Goal: Transaction & Acquisition: Purchase product/service

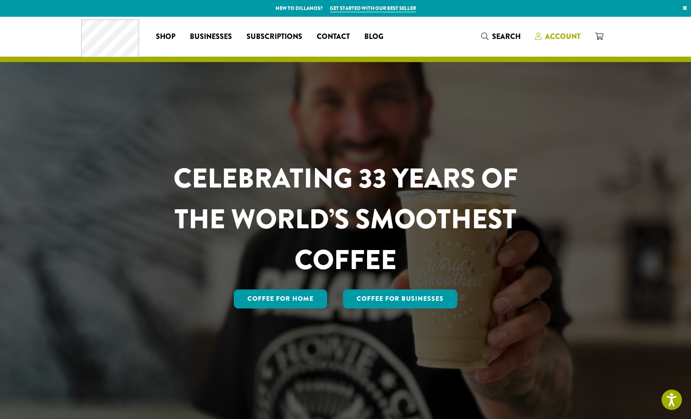
click at [564, 36] on span "Account" at bounding box center [562, 36] width 35 height 10
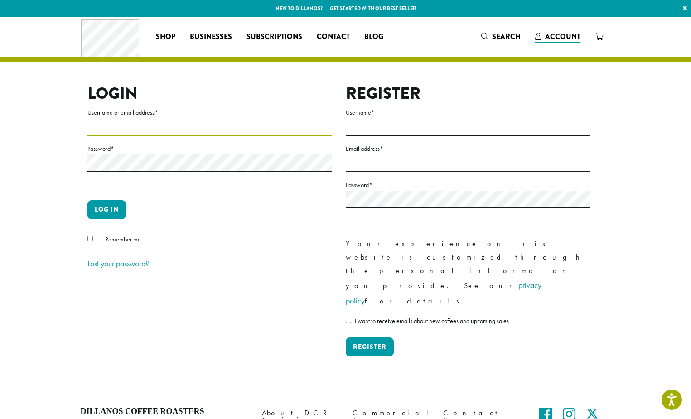
type input "**********"
click at [102, 208] on button "Log in" at bounding box center [106, 209] width 39 height 19
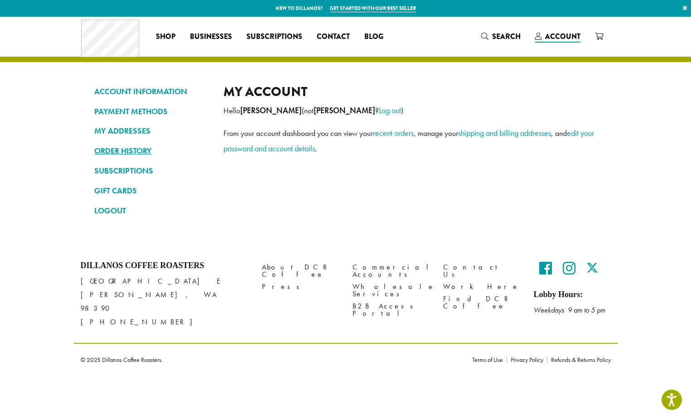
click at [109, 148] on link "ORDER HISTORY" at bounding box center [152, 150] width 116 height 15
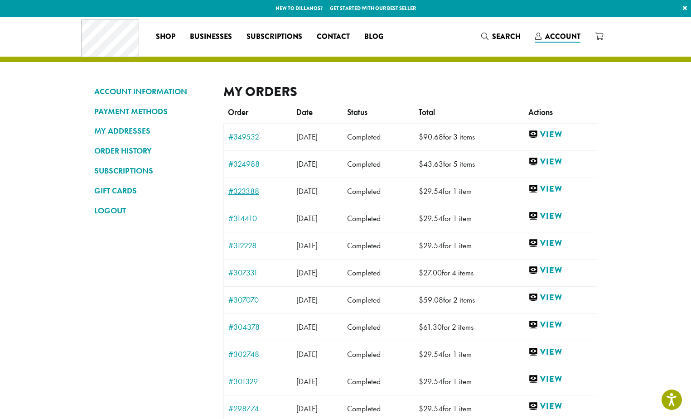
click at [240, 190] on link "#323388" at bounding box center [257, 191] width 59 height 8
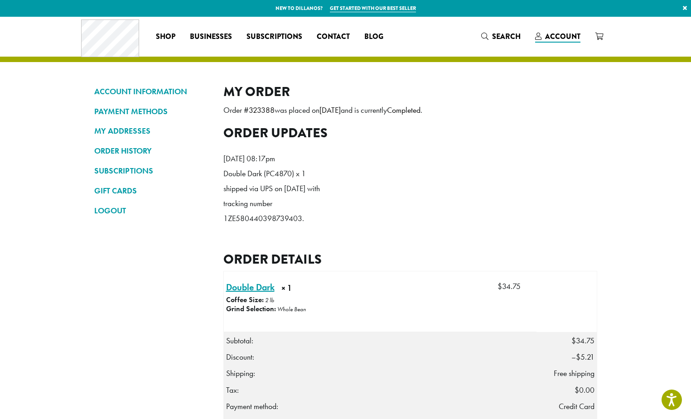
click at [261, 294] on link "Double Dark × 1" at bounding box center [250, 287] width 48 height 14
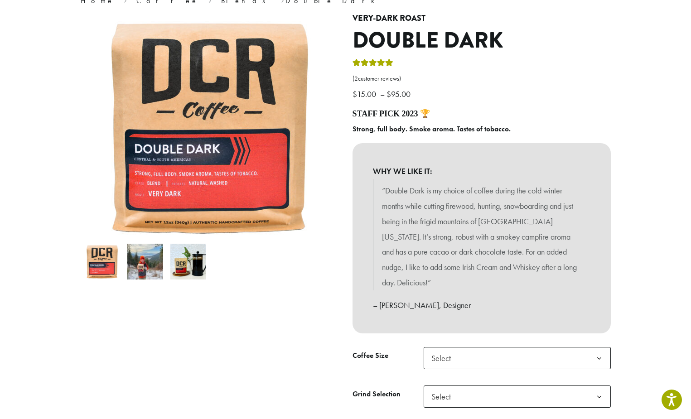
scroll to position [95, 0]
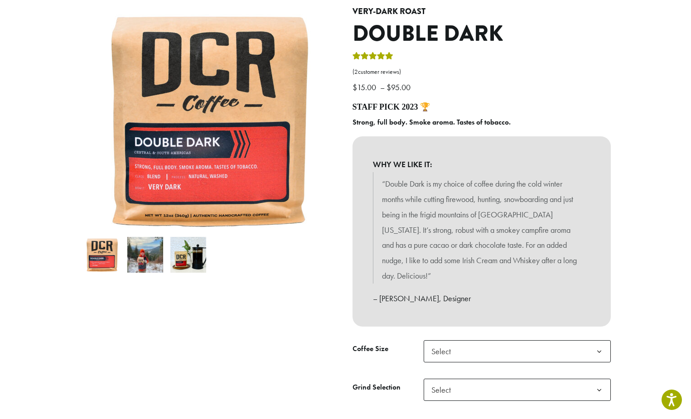
click at [448, 343] on span "Select" at bounding box center [444, 352] width 32 height 18
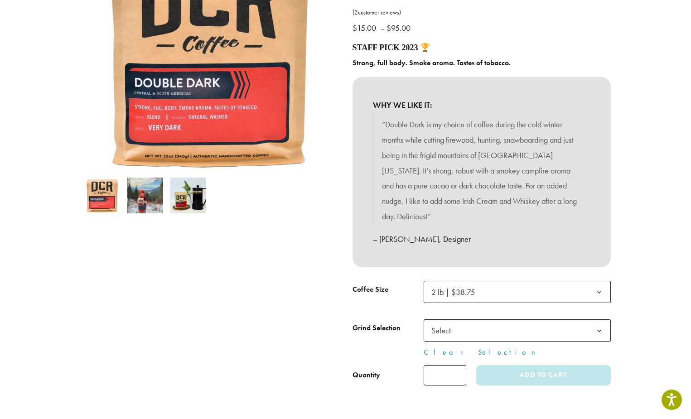
scroll to position [160, 0]
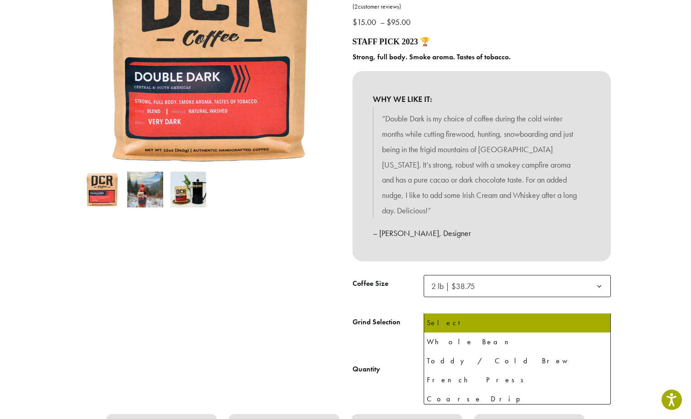
click at [437, 316] on span "Select" at bounding box center [444, 325] width 32 height 18
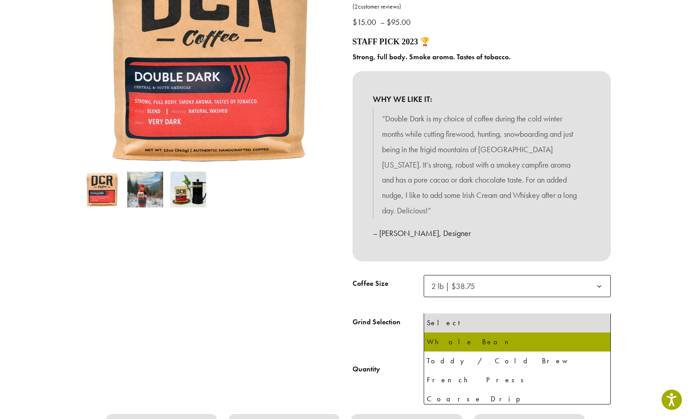
select select "**********"
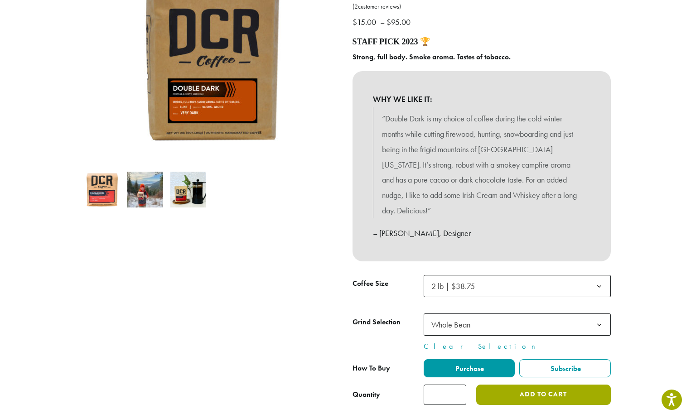
click at [533, 385] on button "Add to cart" at bounding box center [543, 395] width 134 height 20
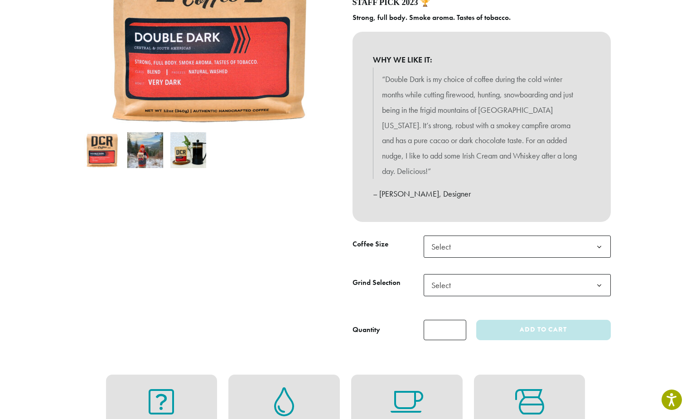
scroll to position [201, 0]
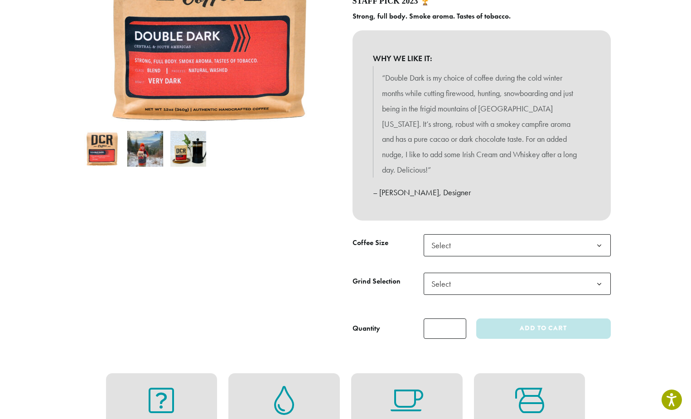
click at [441, 237] on span "Select" at bounding box center [444, 246] width 32 height 18
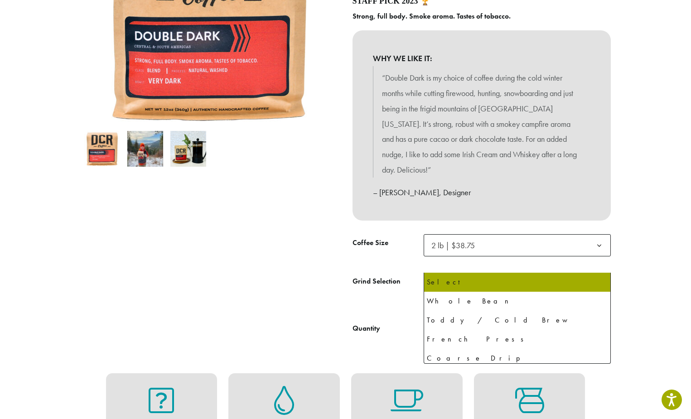
click at [459, 275] on span "Select" at bounding box center [444, 284] width 32 height 18
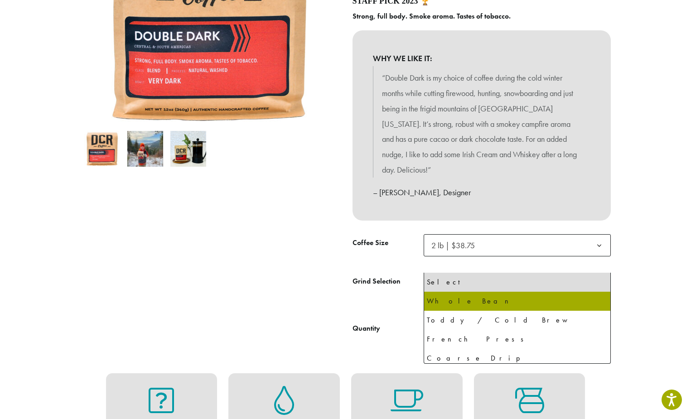
select select "**********"
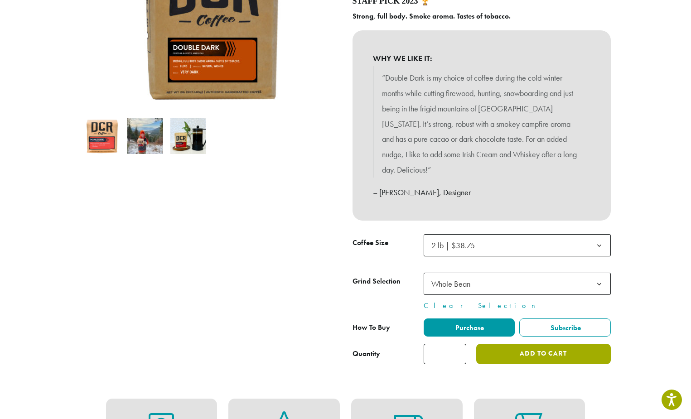
click at [532, 344] on button "Add to cart" at bounding box center [543, 354] width 134 height 20
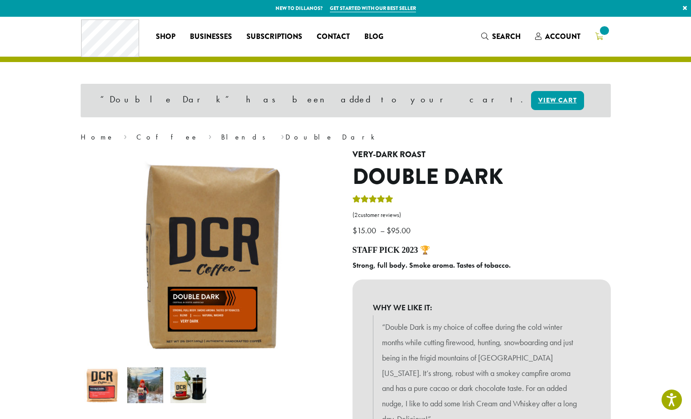
click at [598, 36] on icon at bounding box center [599, 36] width 8 height 7
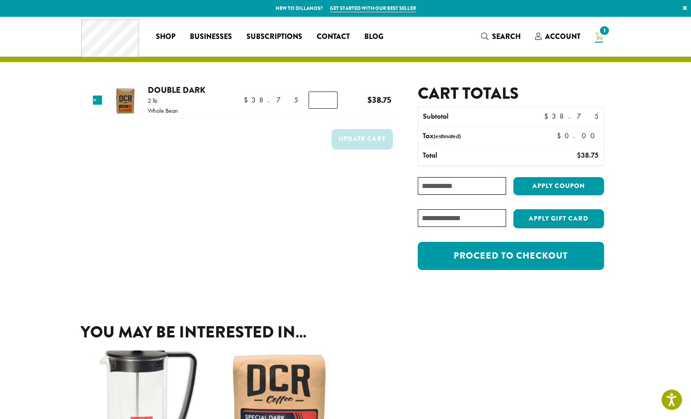
click at [451, 188] on input "Coupon:" at bounding box center [462, 186] width 88 height 18
type input "********"
click at [537, 179] on button "Apply coupon" at bounding box center [558, 186] width 91 height 19
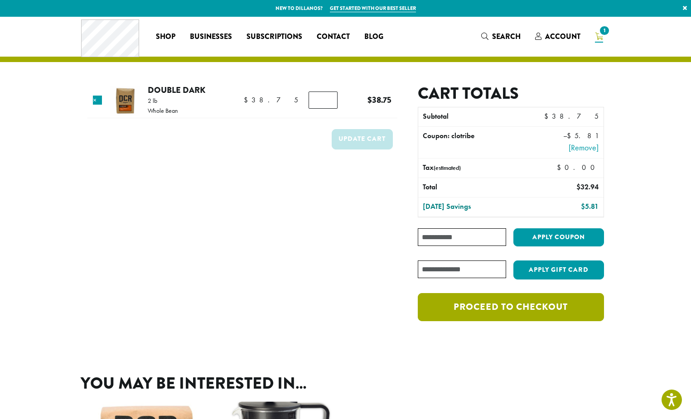
click at [514, 309] on link "Proceed to checkout" at bounding box center [511, 307] width 186 height 28
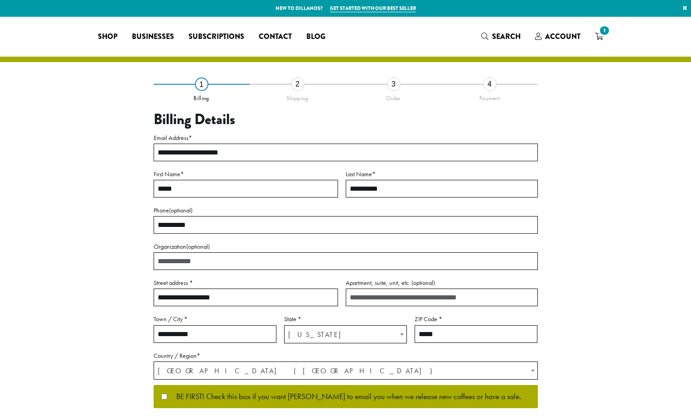
select select "**"
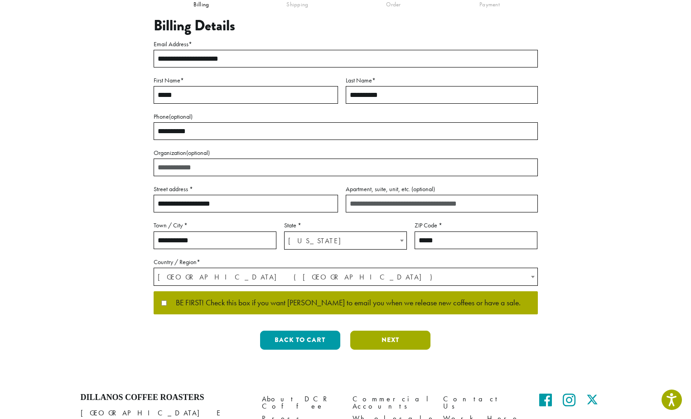
click at [382, 337] on button "Next" at bounding box center [390, 340] width 80 height 19
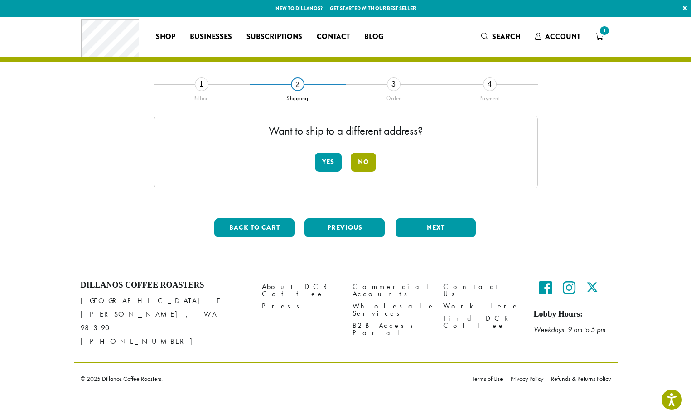
click at [361, 163] on button "No" at bounding box center [363, 162] width 25 height 19
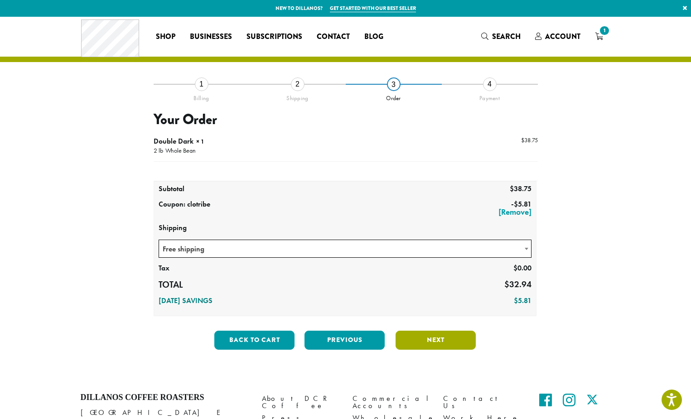
click at [426, 342] on button "Next" at bounding box center [436, 340] width 80 height 19
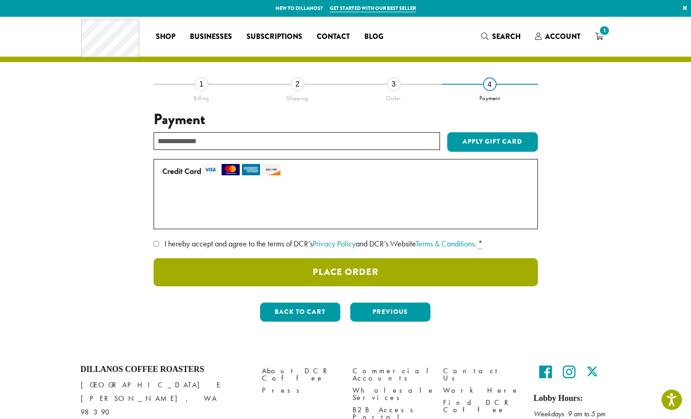
click at [277, 274] on button "Place Order" at bounding box center [346, 272] width 384 height 28
